Goal: Complete application form

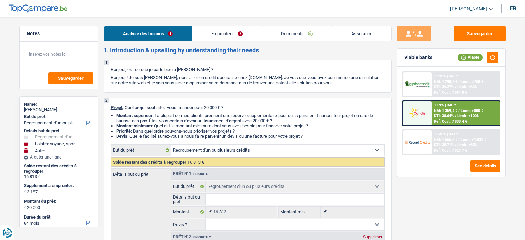
select select "refinancing"
select select "hobbies"
select select "other"
select select "84"
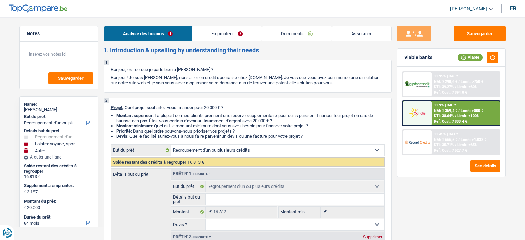
select select "refinancing"
select select "hobbies"
select select "not_answered"
select select "other"
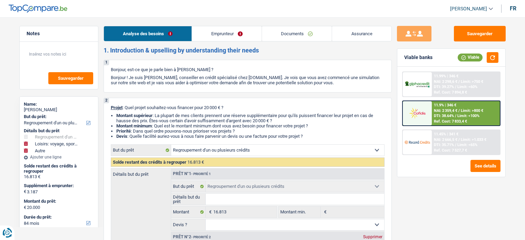
select select "84"
select select "privateEmployee"
select select "netSalary"
select select "mealVouchers"
select select "rents"
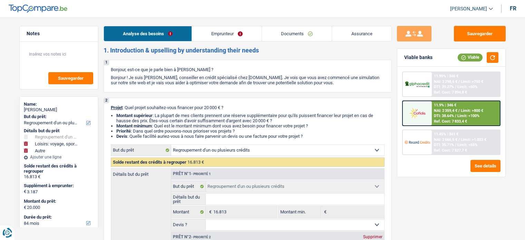
select select "carLoan"
select select "60"
select select "personalLoan"
select select "miscellaneousCosts"
select select "24"
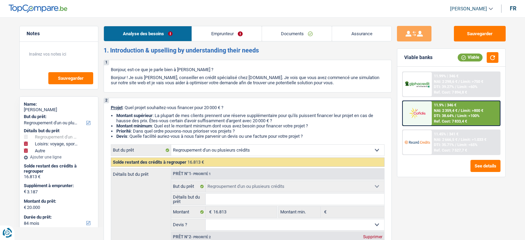
select select "personalLoan"
select select "loanRepayment"
select select "96"
select select "refinancing"
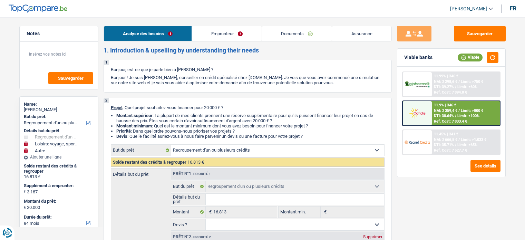
select select "hobbies"
select select "not_answered"
select select "other"
select select "84"
click at [470, 11] on span "[PERSON_NAME]" at bounding box center [468, 9] width 37 height 6
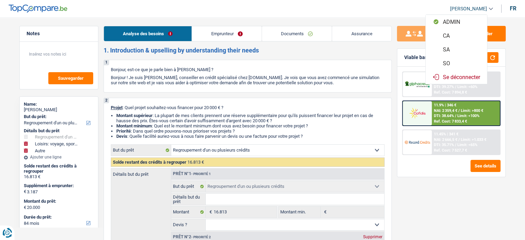
click at [454, 61] on button "SO" at bounding box center [456, 63] width 61 height 14
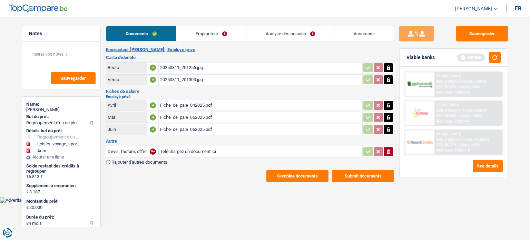
click at [494, 9] on link "[PERSON_NAME]" at bounding box center [474, 8] width 48 height 11
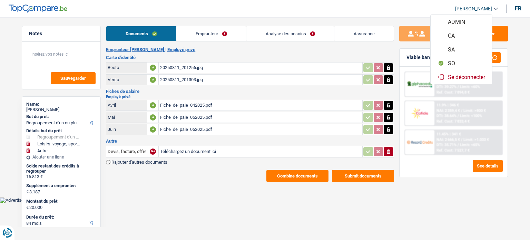
click at [470, 22] on button "ADMIN" at bounding box center [461, 22] width 61 height 14
select select "refinancing"
select select "hobbies"
select select "not_answered"
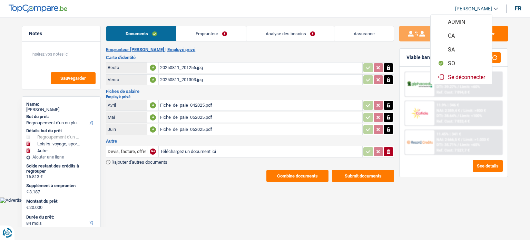
select select "other"
select select "84"
select select "privateEmployee"
select select "netSalary"
select select "mealVouchers"
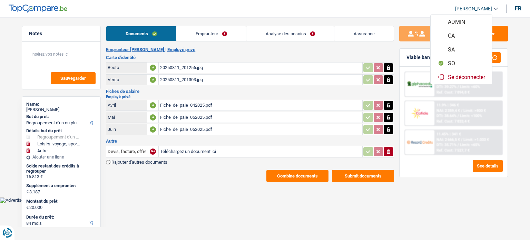
select select "rents"
select select "carLoan"
select select "60"
select select "personalLoan"
select select "miscellaneousCosts"
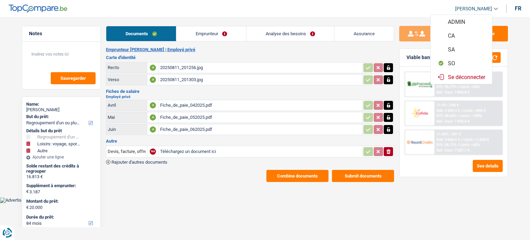
select select "24"
select select "personalLoan"
select select "loanRepayment"
select select "96"
select select "refinancing"
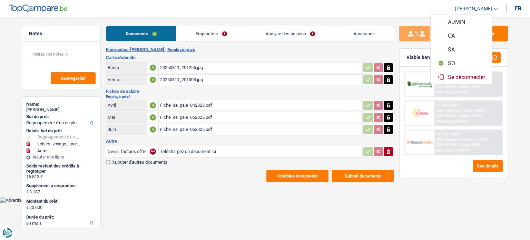
select select "refinancing"
select select "hobbies"
select select "not_answered"
select select "other"
select select "84"
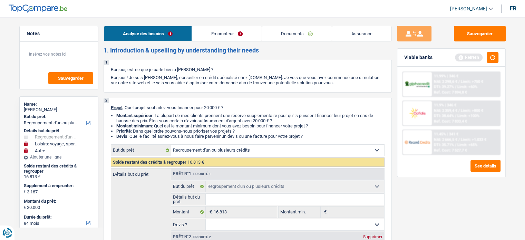
click at [480, 9] on span "[PERSON_NAME]" at bounding box center [468, 9] width 37 height 6
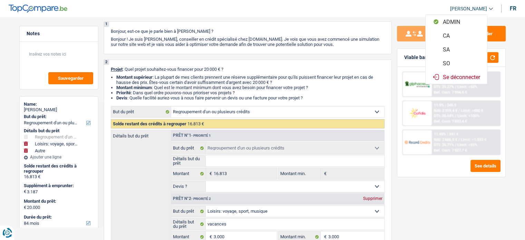
scroll to position [47, 0]
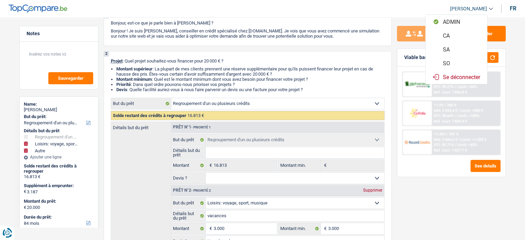
click at [461, 62] on button "SO" at bounding box center [456, 63] width 61 height 14
select select "84"
select select "refinancing"
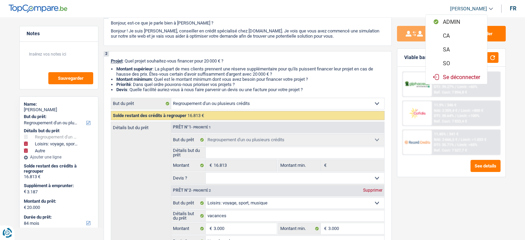
select select "hobbies"
select select "not_answered"
select select "other"
select select "84"
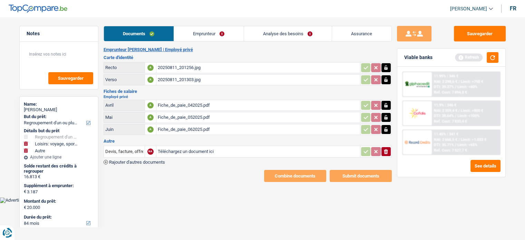
scroll to position [0, 0]
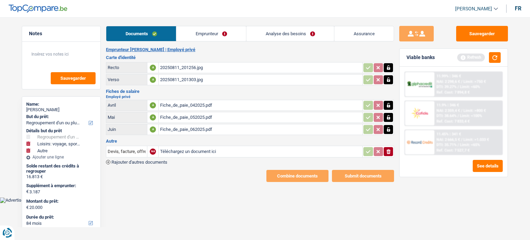
click at [276, 36] on link "Analyse des besoins" at bounding box center [290, 33] width 88 height 15
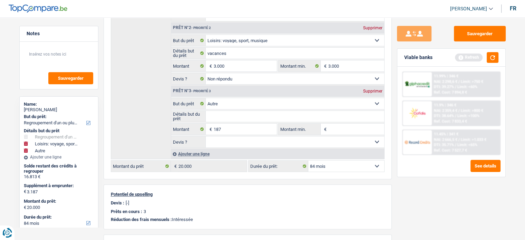
scroll to position [173, 0]
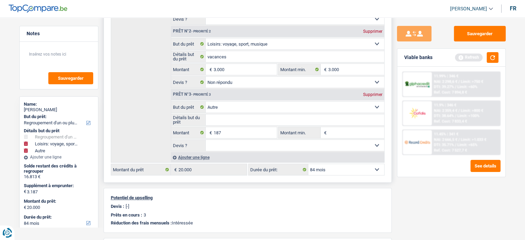
click at [378, 168] on select "12 mois 18 mois 24 mois 30 mois 36 mois 42 mois 48 mois 60 mois 72 mois 84 mois…" at bounding box center [346, 169] width 76 height 11
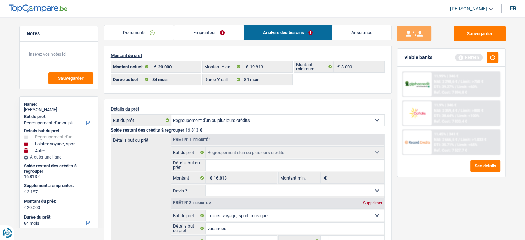
scroll to position [0, 0]
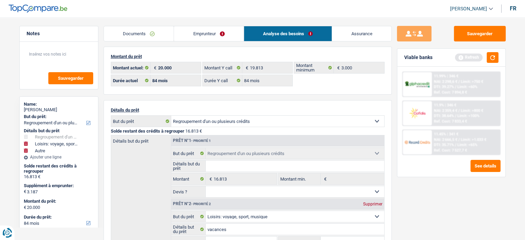
click at [205, 30] on link "Emprunteur" at bounding box center [209, 33] width 70 height 15
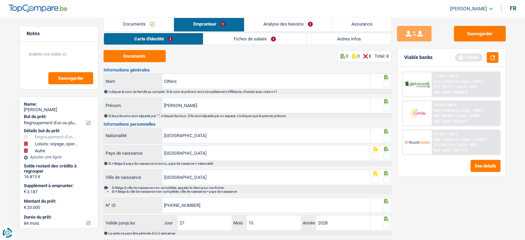
scroll to position [9, 0]
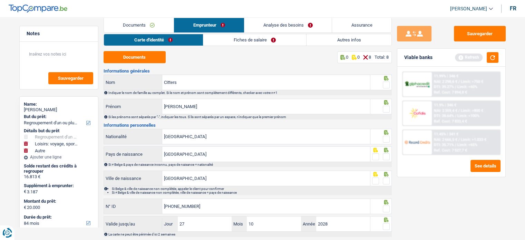
click at [145, 24] on link "Documents" at bounding box center [139, 25] width 70 height 15
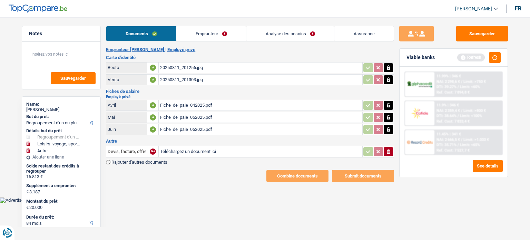
click at [228, 31] on link "Emprunteur" at bounding box center [211, 33] width 70 height 15
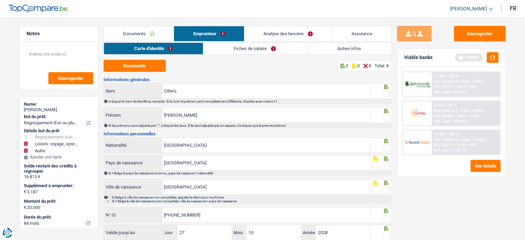
click at [275, 35] on link "Analyse des besoins" at bounding box center [288, 33] width 88 height 15
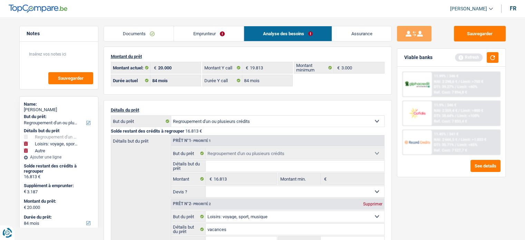
click at [227, 34] on link "Emprunteur" at bounding box center [209, 33] width 70 height 15
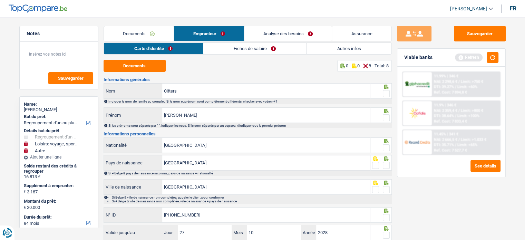
click at [338, 46] on link "Autres infos" at bounding box center [349, 48] width 85 height 11
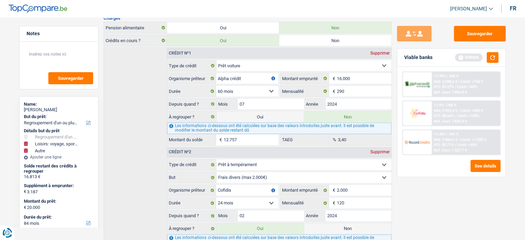
scroll to position [238, 0]
